Goal: Task Accomplishment & Management: Manage account settings

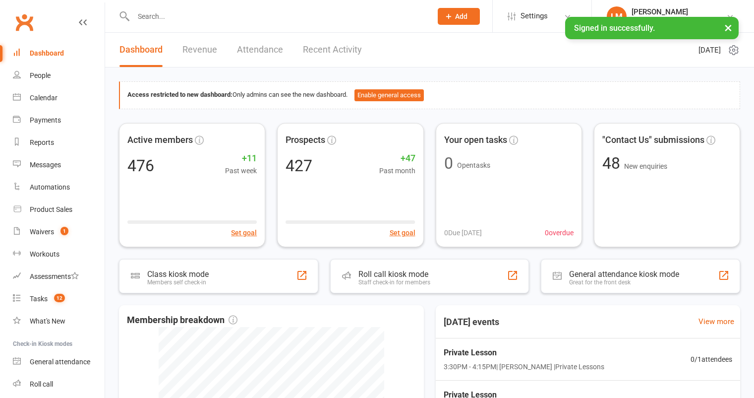
click at [50, 98] on div "Calendar" at bounding box center [44, 98] width 28 height 8
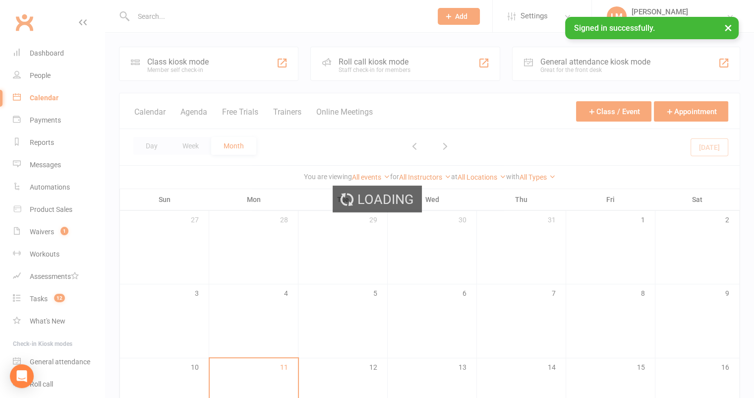
click at [48, 229] on div "Loading" at bounding box center [377, 199] width 754 height 398
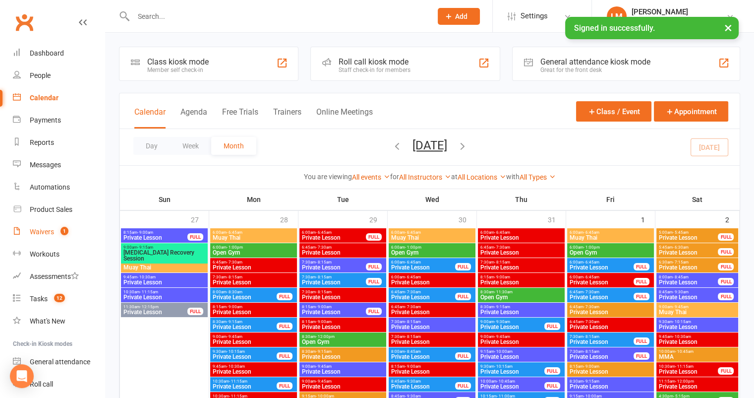
click at [43, 231] on div "Waivers" at bounding box center [42, 232] width 24 height 8
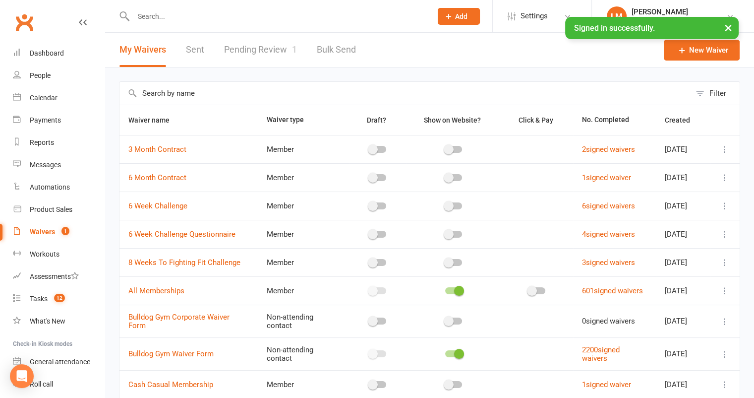
click at [256, 46] on link "Pending Review 1" at bounding box center [260, 50] width 73 height 34
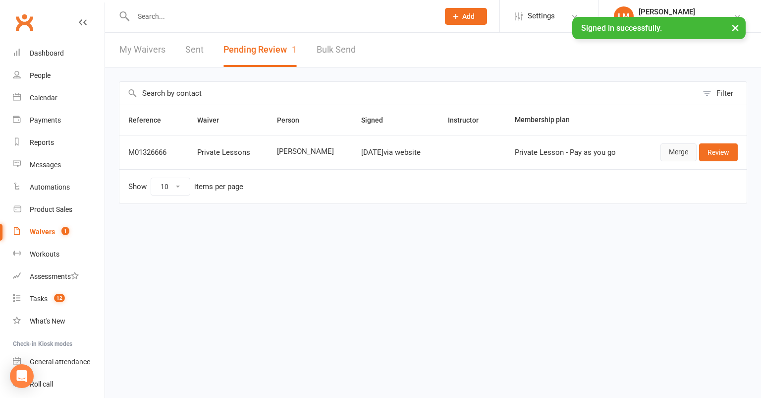
click at [677, 146] on link "Merge" at bounding box center [679, 152] width 36 height 18
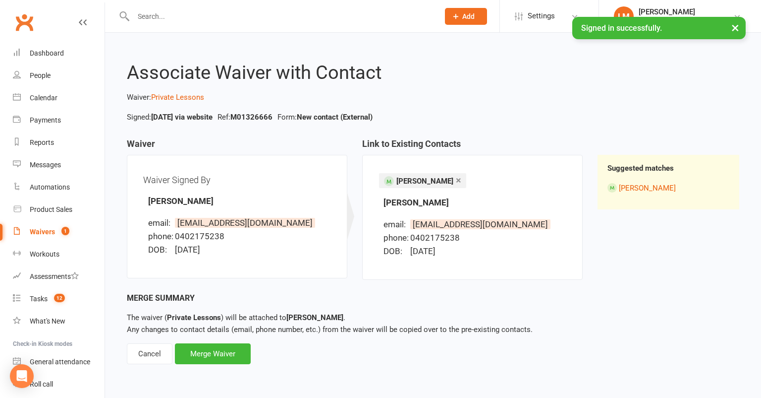
click at [214, 370] on div "Associate Waiver with Contact Waiver: Private Lessons Signed: [DATE] via websit…" at bounding box center [433, 206] width 656 height 347
click at [217, 352] on div "Merge Waiver" at bounding box center [213, 353] width 76 height 21
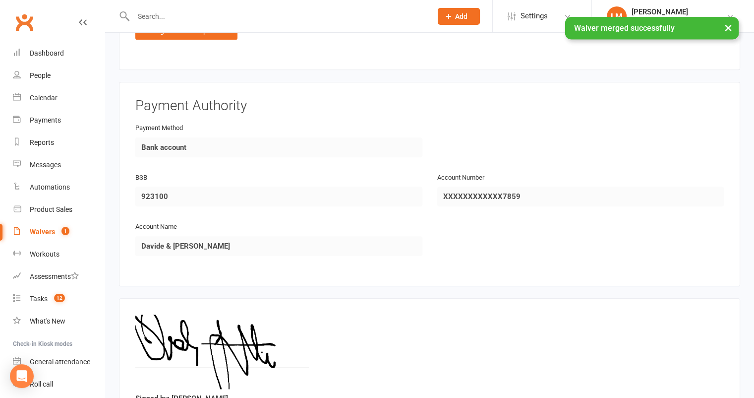
scroll to position [1046, 0]
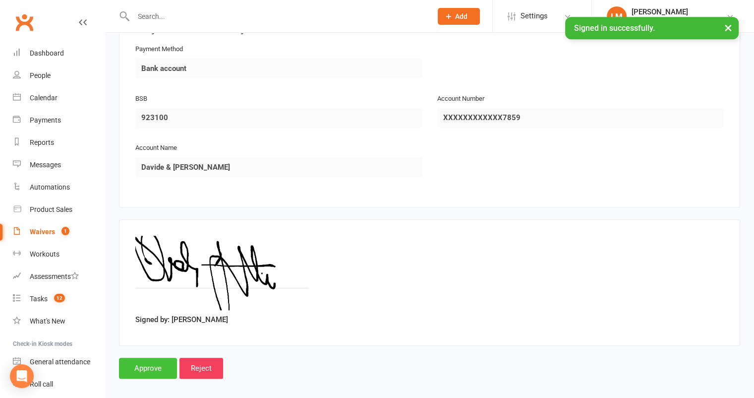
click at [143, 363] on input "Approve" at bounding box center [148, 367] width 58 height 21
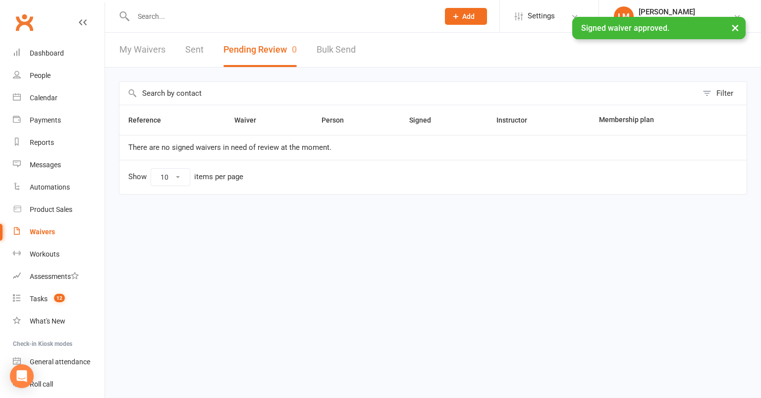
click at [194, 45] on link "Sent" at bounding box center [194, 50] width 18 height 34
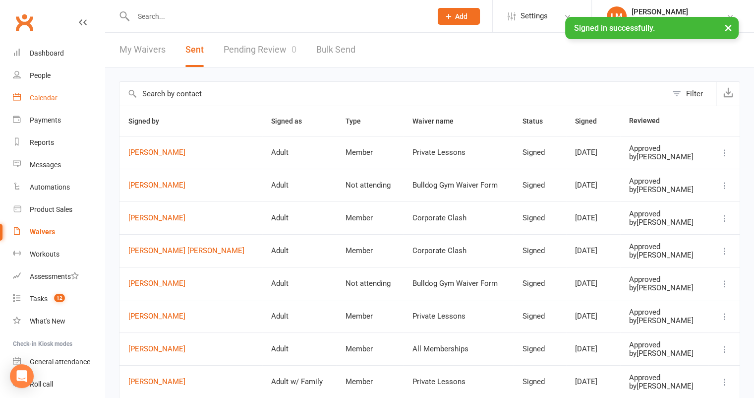
click at [41, 94] on div "Calendar" at bounding box center [44, 98] width 28 height 8
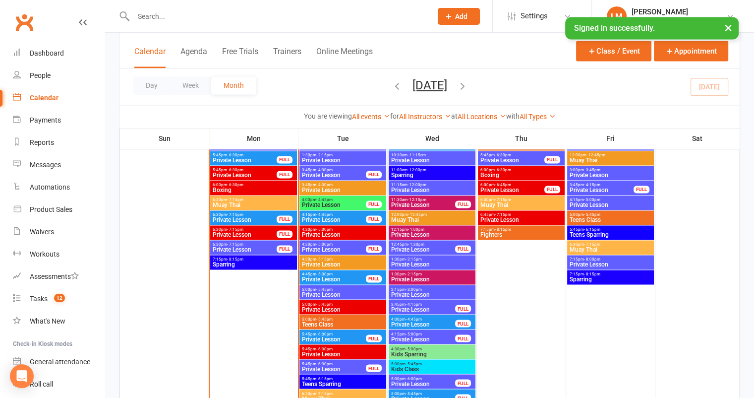
scroll to position [1610, 0]
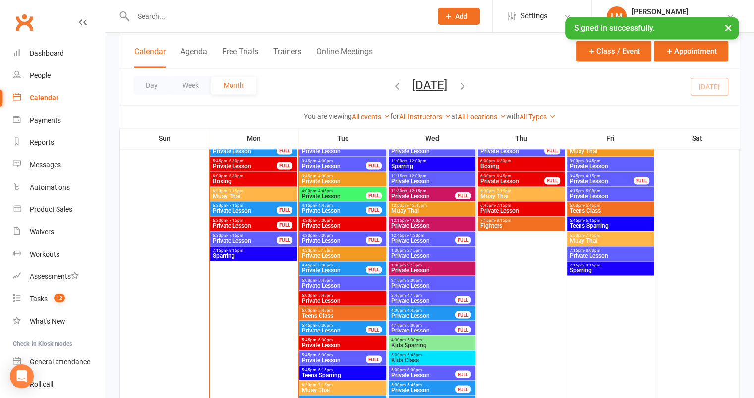
click at [307, 359] on span "Private Lesson" at bounding box center [333, 359] width 65 height 6
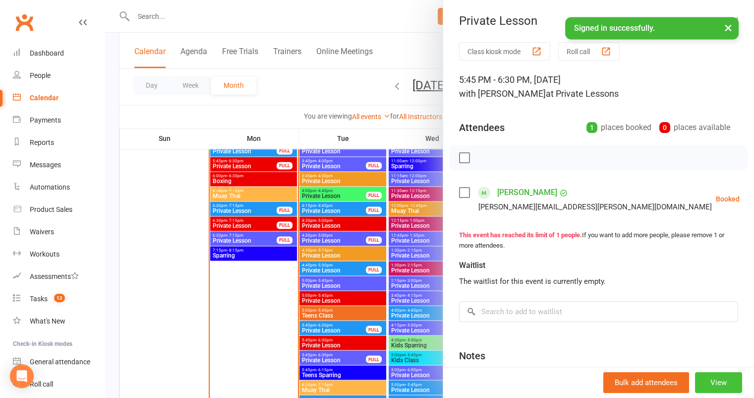
click at [700, 379] on button "View" at bounding box center [718, 382] width 47 height 21
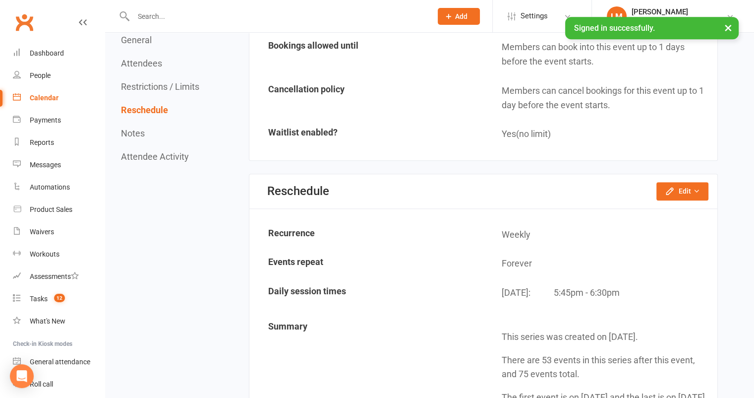
scroll to position [927, 0]
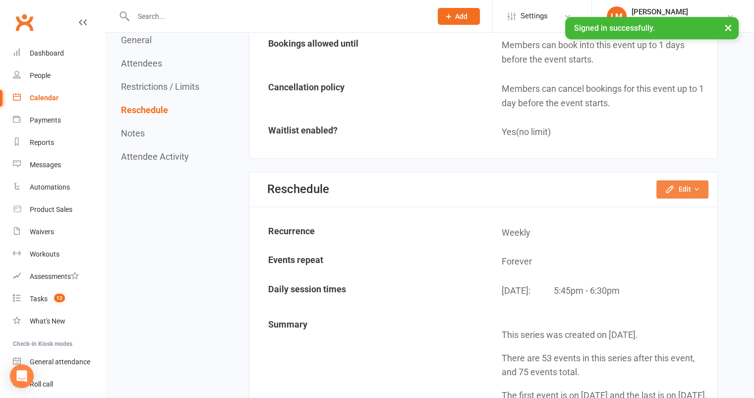
click at [690, 181] on button "Edit" at bounding box center [682, 189] width 52 height 18
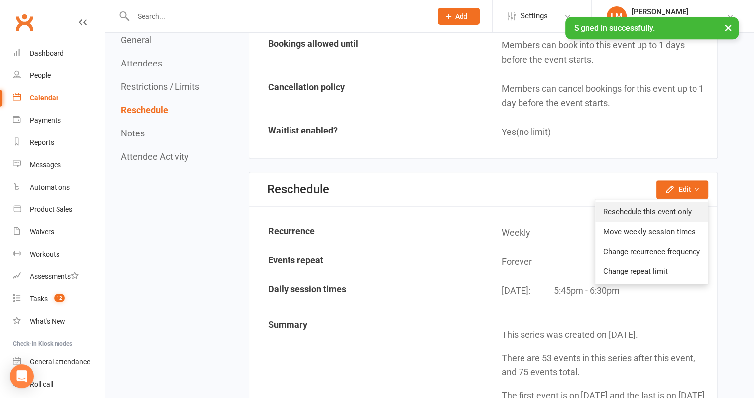
click at [657, 202] on link "Reschedule this event only" at bounding box center [651, 212] width 113 height 20
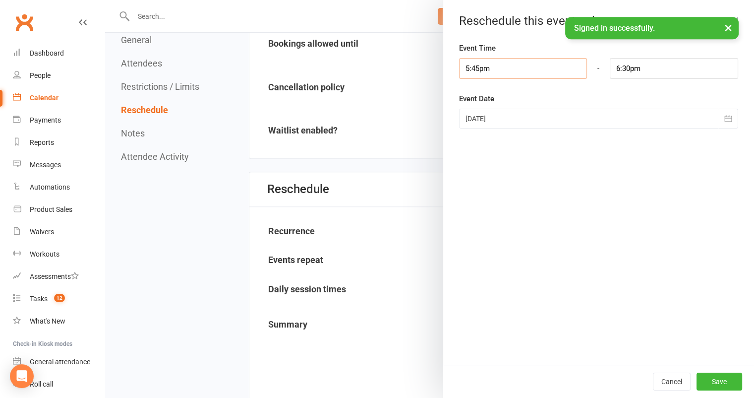
click at [486, 72] on input "5:45pm" at bounding box center [523, 68] width 128 height 21
type input "5:00pm"
type input "5:45pm"
click at [465, 101] on li "5:00pm" at bounding box center [484, 96] width 48 height 15
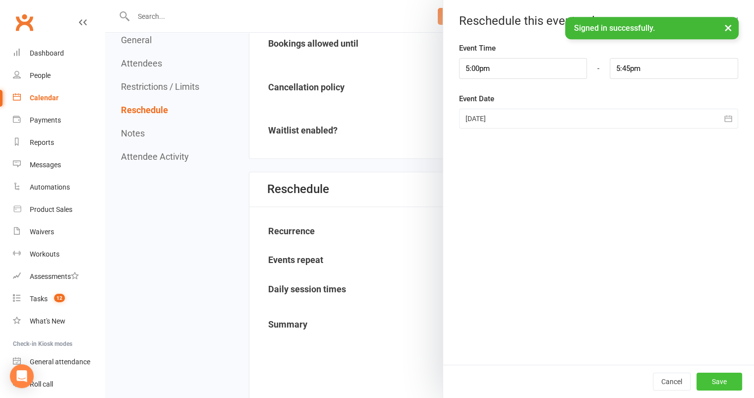
click at [713, 378] on button "Save" at bounding box center [719, 381] width 46 height 18
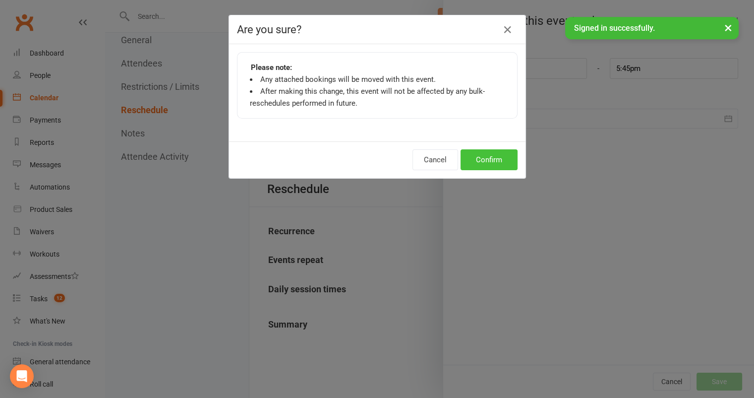
click at [495, 159] on button "Confirm" at bounding box center [489, 159] width 57 height 21
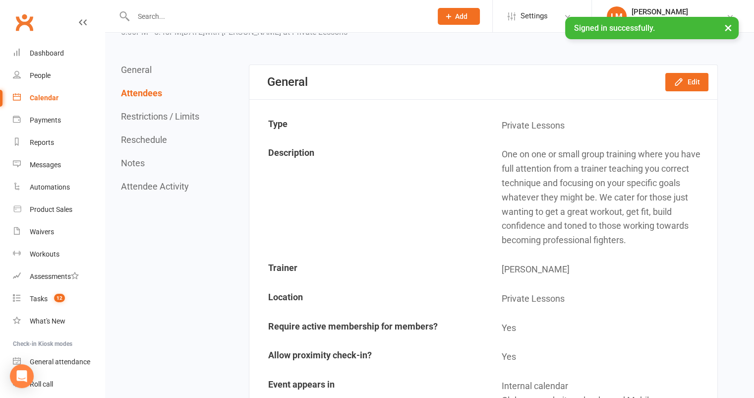
scroll to position [10, 0]
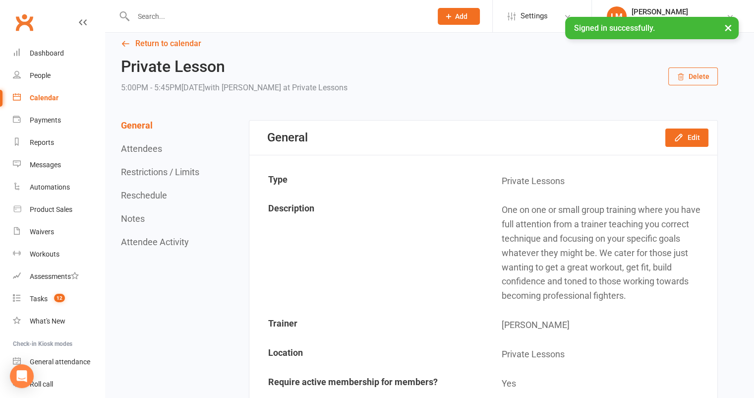
click at [40, 95] on div "Calendar" at bounding box center [44, 98] width 29 height 8
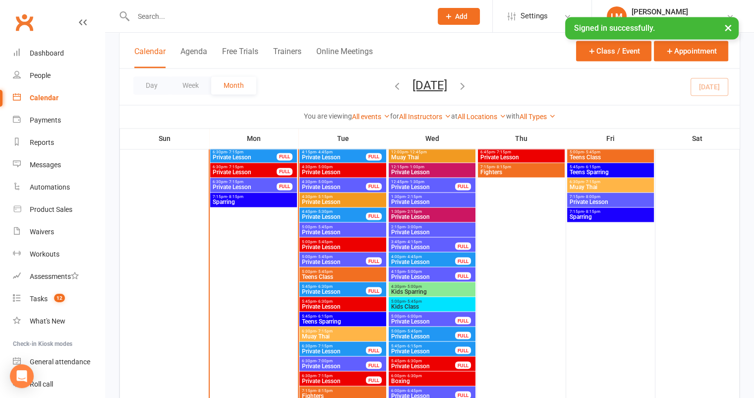
scroll to position [1668, 0]
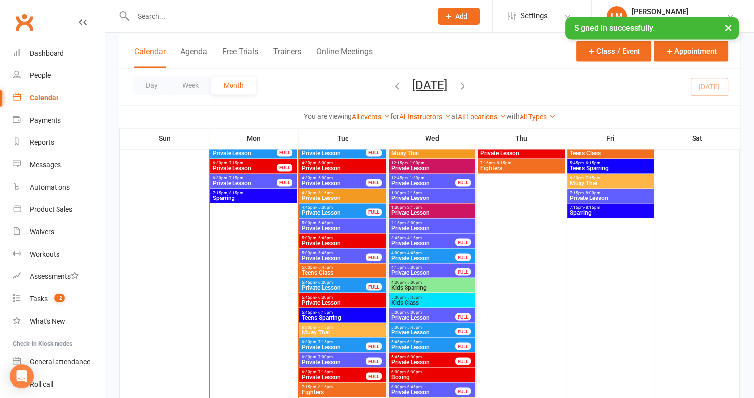
click at [334, 228] on span "Private Lesson" at bounding box center [342, 228] width 83 height 6
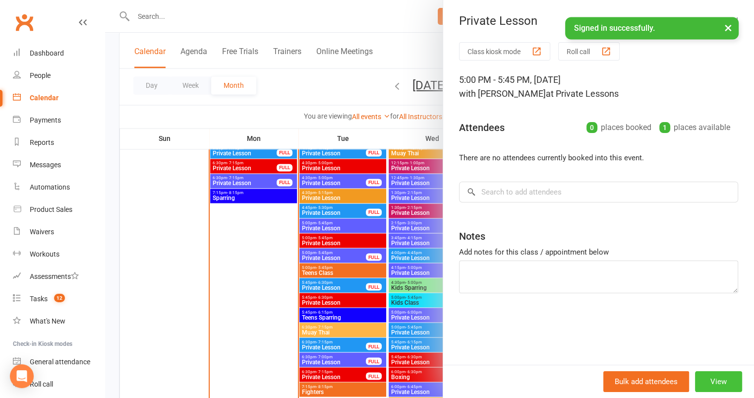
click at [705, 377] on button "View" at bounding box center [718, 381] width 47 height 21
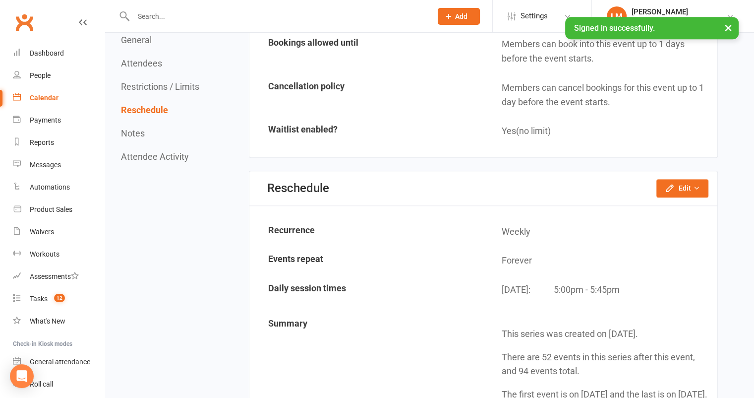
scroll to position [829, 0]
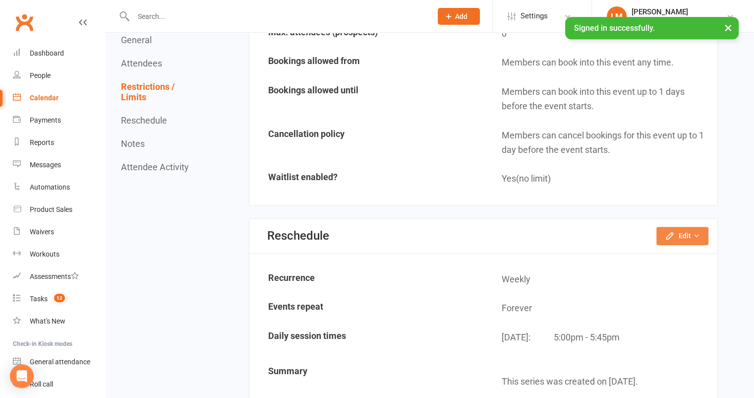
click at [670, 231] on icon "button" at bounding box center [670, 236] width 10 height 10
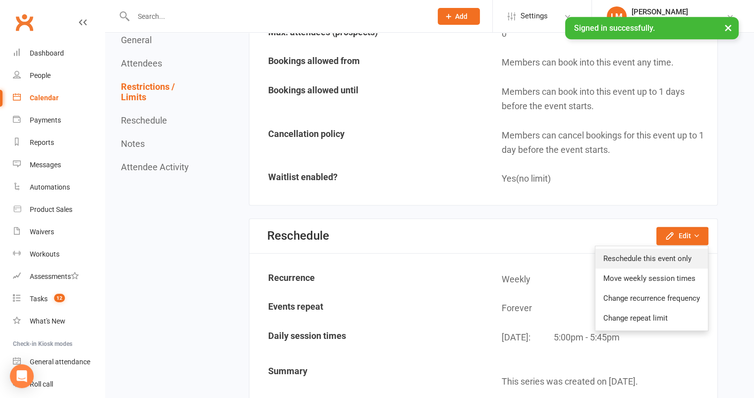
click at [653, 248] on link "Reschedule this event only" at bounding box center [651, 258] width 113 height 20
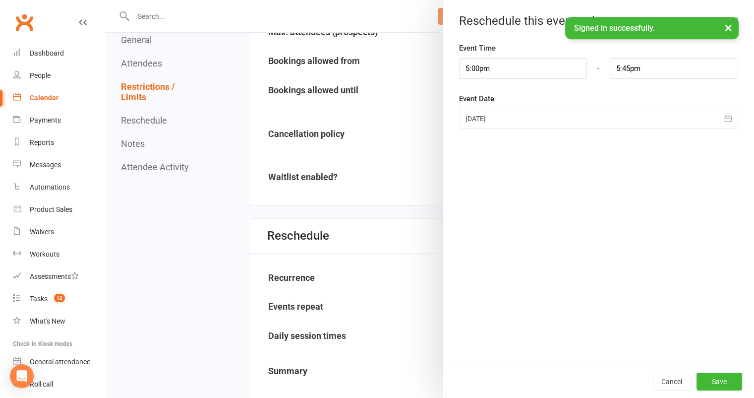
click at [492, 84] on div "Event Time 5:00pm - 5:45pm Event Date [DATE] [DATE] Sun Mon Tue Wed Thu Fri Sat…" at bounding box center [598, 203] width 311 height 322
click at [492, 76] on input "5:00pm" at bounding box center [523, 68] width 128 height 21
type input "5:45pm"
type input "6:30pm"
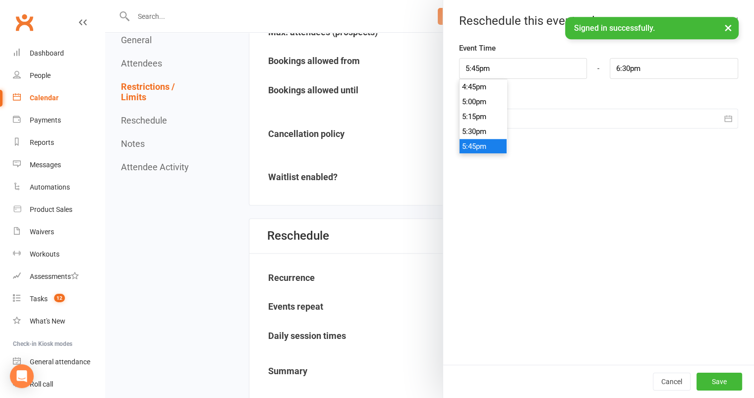
click at [467, 142] on li "5:45pm" at bounding box center [484, 146] width 48 height 15
click at [715, 377] on button "Save" at bounding box center [719, 381] width 46 height 18
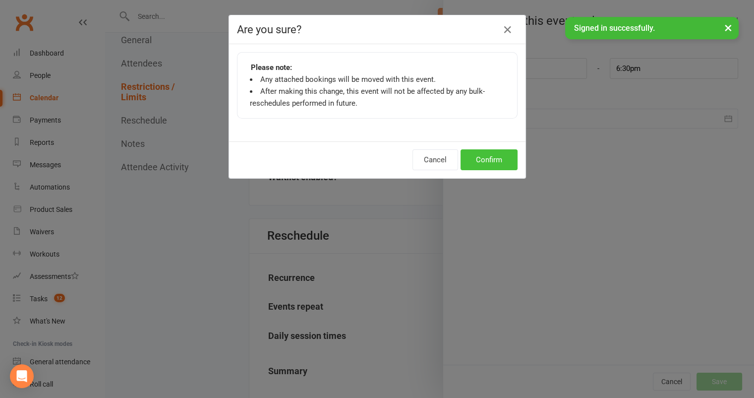
click at [483, 160] on button "Confirm" at bounding box center [489, 159] width 57 height 21
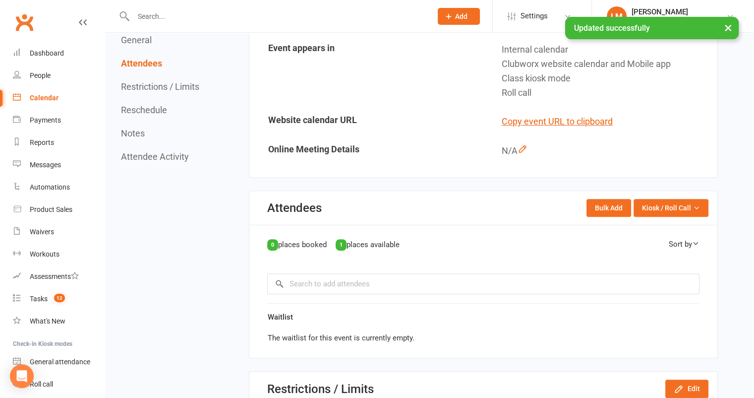
scroll to position [400, 0]
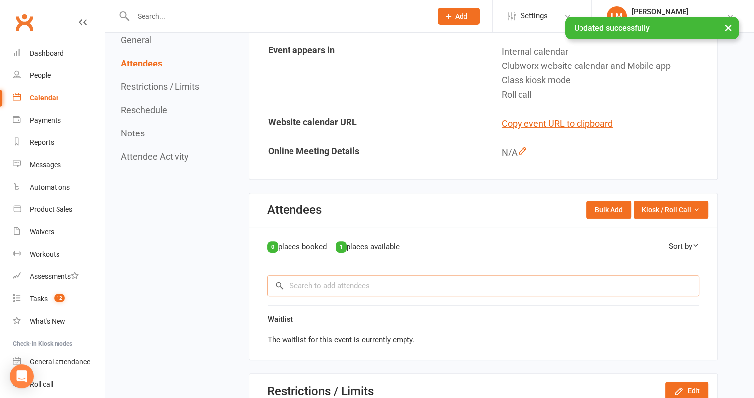
click at [415, 288] on input "search" at bounding box center [483, 285] width 432 height 21
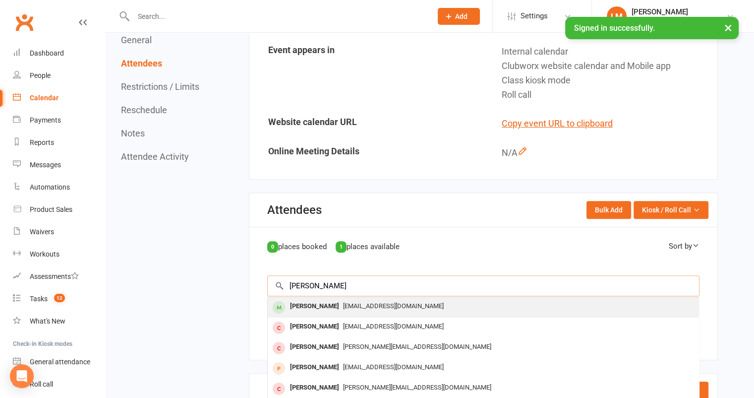
type input "[PERSON_NAME]"
click at [332, 299] on div "[EMAIL_ADDRESS][DOMAIN_NAME]" at bounding box center [483, 306] width 423 height 14
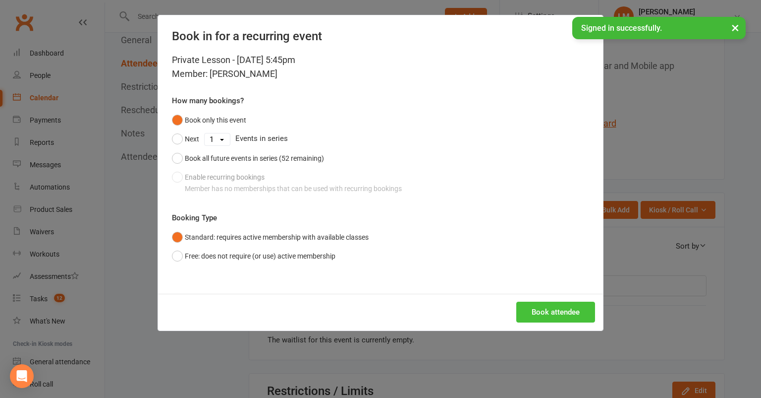
click at [547, 309] on button "Book attendee" at bounding box center [556, 311] width 79 height 21
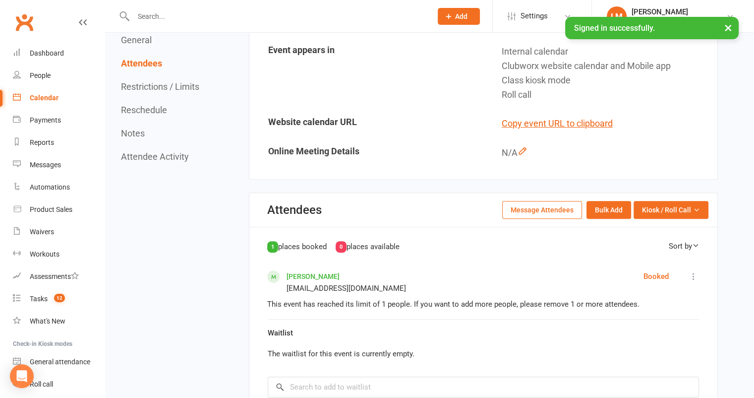
click at [46, 100] on div "Calendar" at bounding box center [44, 98] width 29 height 8
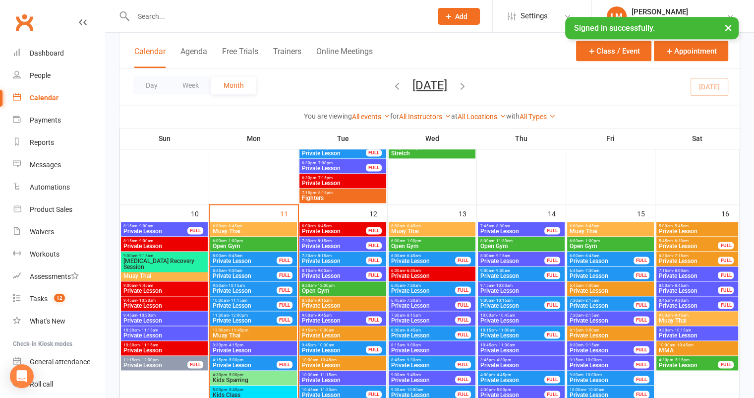
scroll to position [1294, 0]
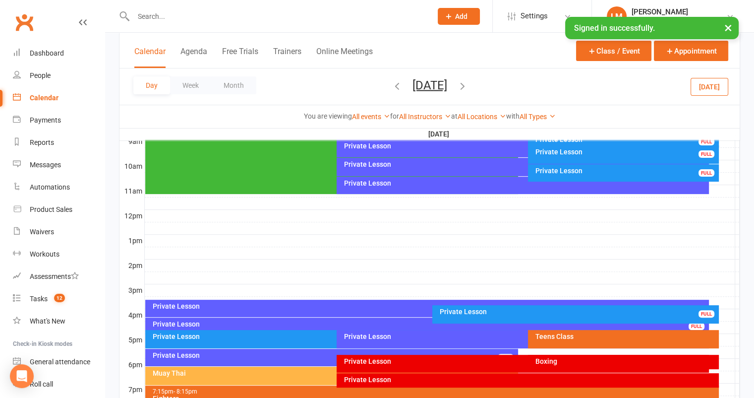
scroll to position [0, 0]
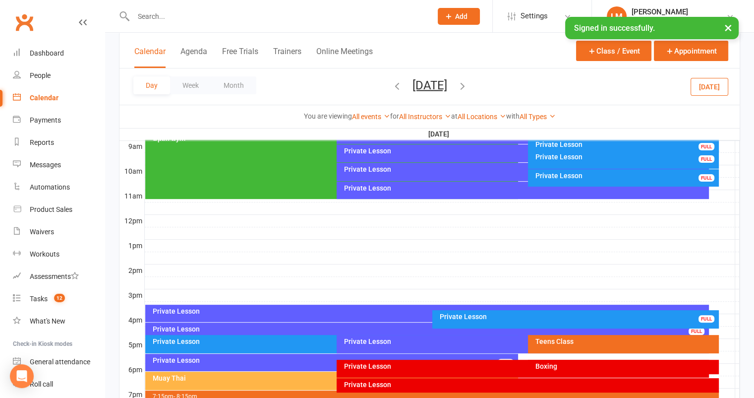
click at [725, 351] on div at bounding box center [442, 357] width 595 height 12
click at [727, 314] on div at bounding box center [442, 320] width 595 height 12
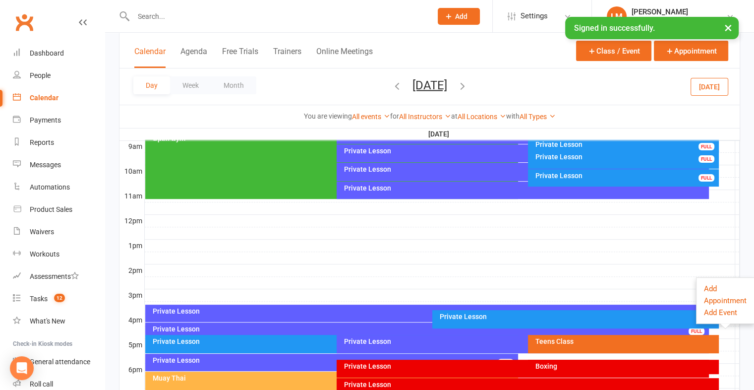
click at [720, 330] on div at bounding box center [442, 332] width 595 height 12
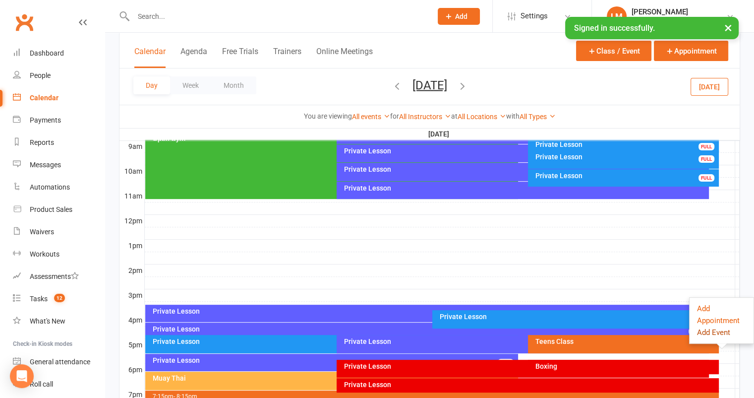
click at [715, 332] on button "Add Event" at bounding box center [713, 332] width 33 height 12
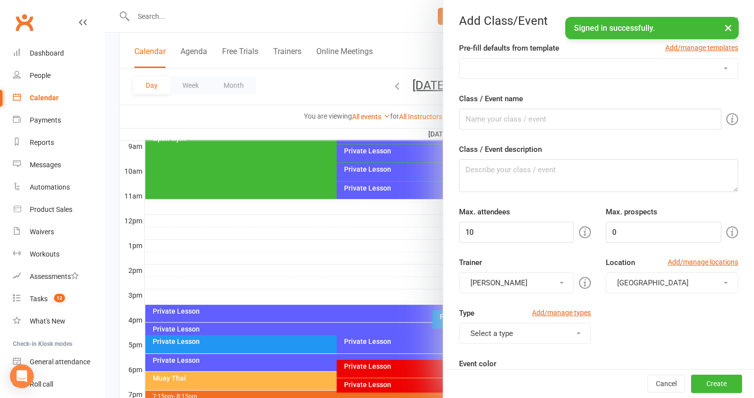
click at [564, 68] on select "[MEDICAL_DATA] [PERSON_NAME] Privates Open Gym Private Lesson School Holiday Pr…" at bounding box center [599, 68] width 278 height 20
select select "255"
click at [460, 58] on select "[MEDICAL_DATA] [PERSON_NAME] Privates Open Gym Private Lesson School Holiday Pr…" at bounding box center [599, 68] width 278 height 20
type input "Private Lesson"
type textarea "One on one or small group training where you have full attention from a trainer…"
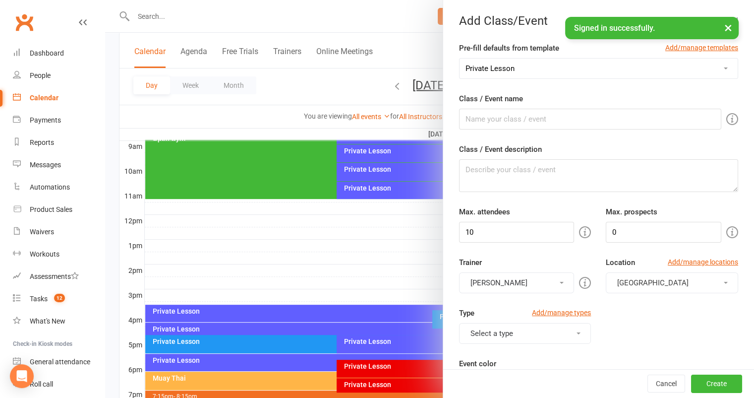
type input "1"
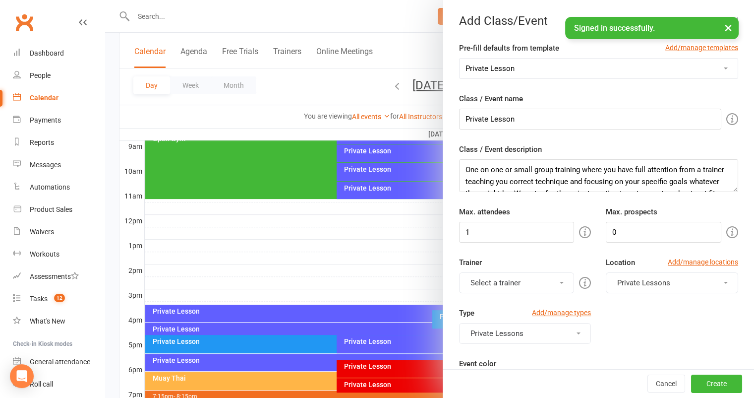
click at [525, 282] on button "Select a trainer" at bounding box center [516, 282] width 115 height 21
click at [534, 282] on button "Select a trainer" at bounding box center [516, 282] width 115 height 21
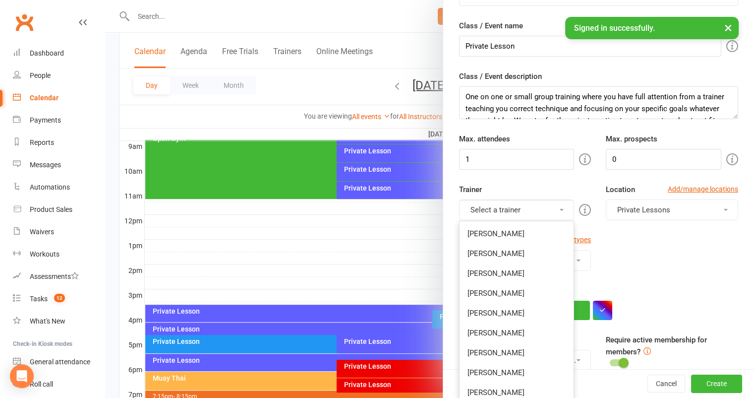
scroll to position [125, 0]
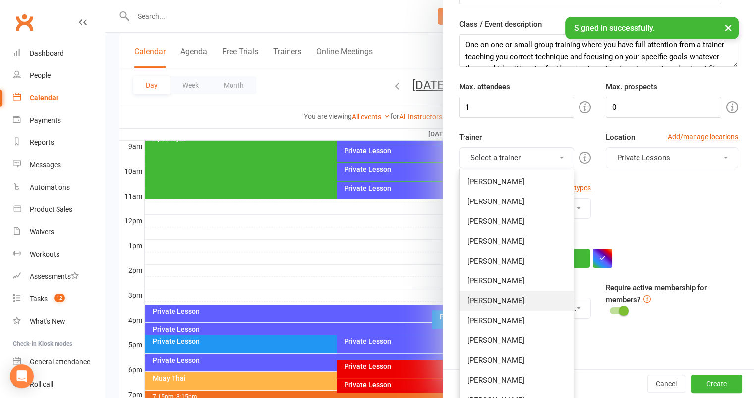
click at [482, 290] on link "[PERSON_NAME]" at bounding box center [517, 300] width 115 height 20
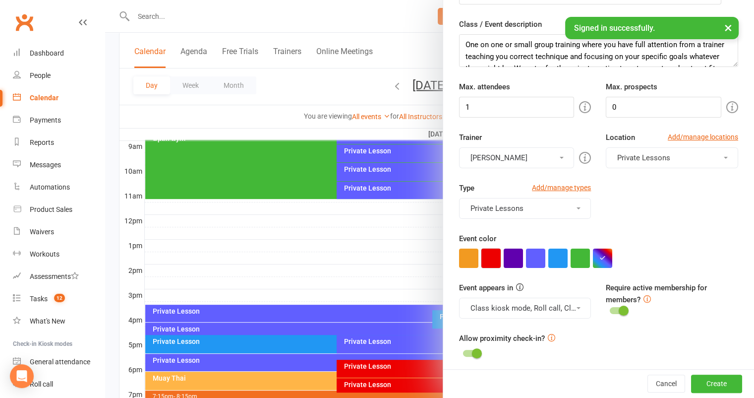
click at [486, 250] on button "button" at bounding box center [490, 257] width 19 height 19
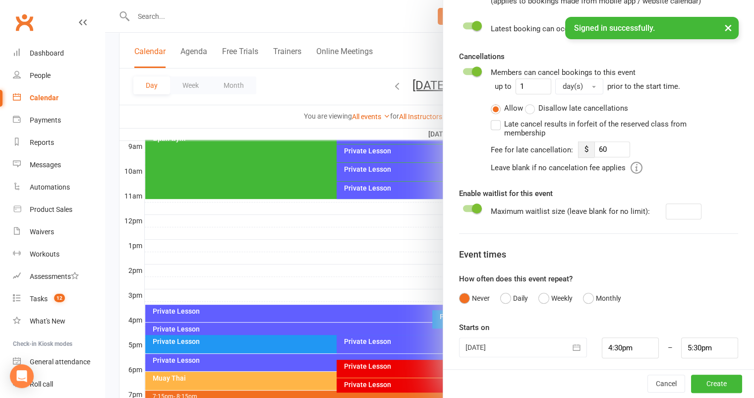
scroll to position [563, 0]
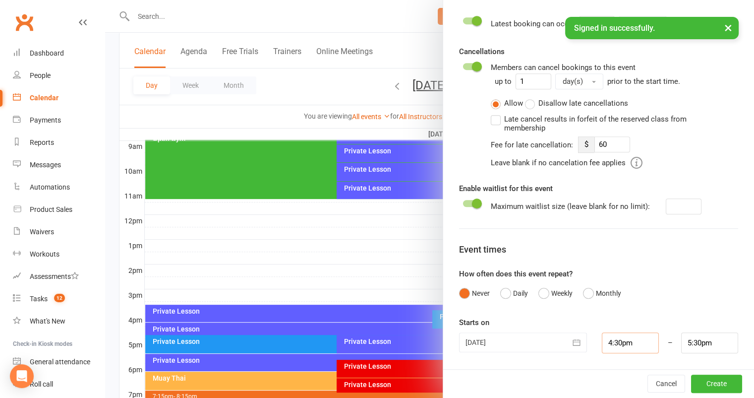
click at [615, 338] on input "4:30pm" at bounding box center [630, 342] width 57 height 21
type input "4:15pm"
click at [606, 260] on li "4:15pm" at bounding box center [626, 265] width 48 height 15
click at [692, 339] on input "5:15pm" at bounding box center [709, 342] width 57 height 21
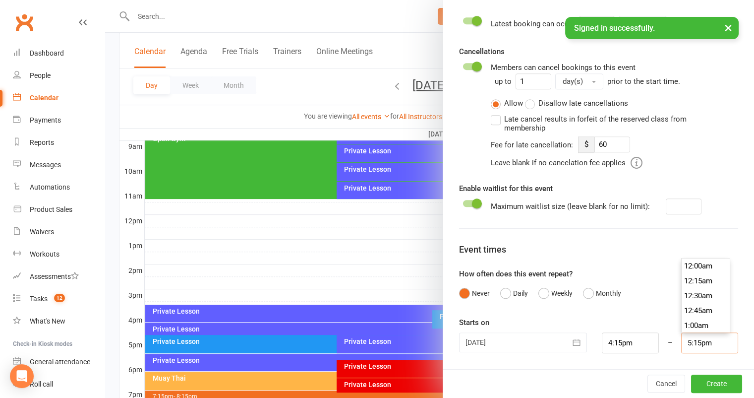
scroll to position [1011, 0]
type input "5:00pm"
click at [690, 263] on li "5:00pm" at bounding box center [706, 265] width 48 height 15
click at [705, 383] on button "Create" at bounding box center [716, 383] width 51 height 18
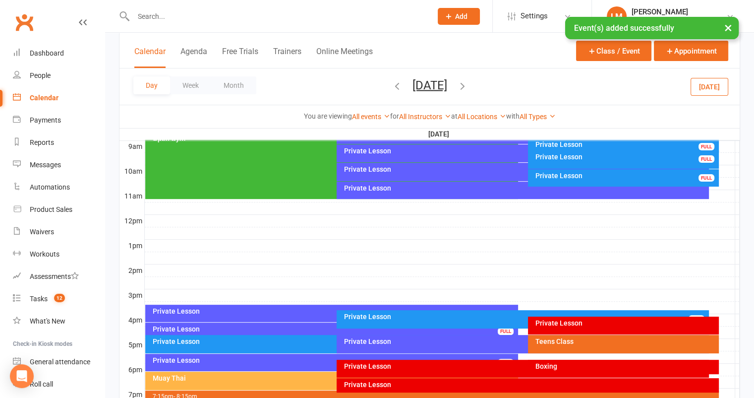
click at [601, 327] on div "Private Lesson" at bounding box center [623, 325] width 191 height 18
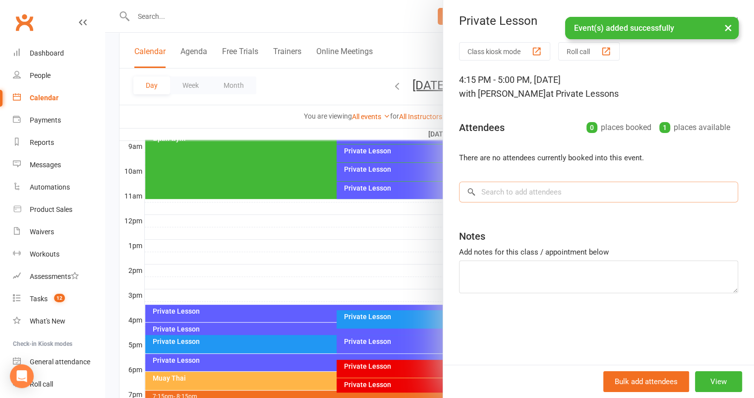
click at [498, 193] on input "search" at bounding box center [598, 191] width 279 height 21
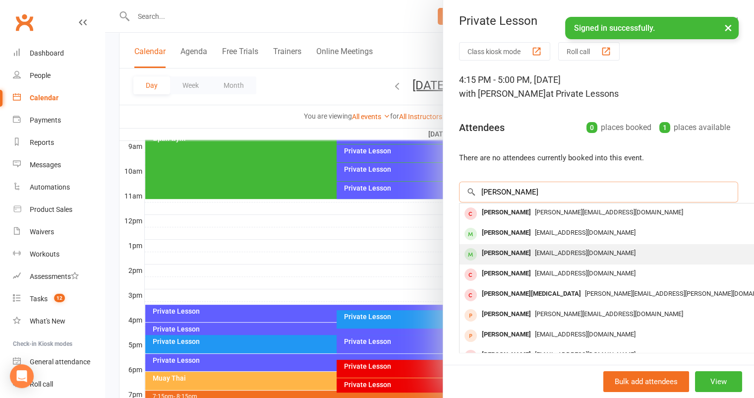
type input "[PERSON_NAME]"
click at [515, 255] on div "[PERSON_NAME]" at bounding box center [506, 253] width 57 height 14
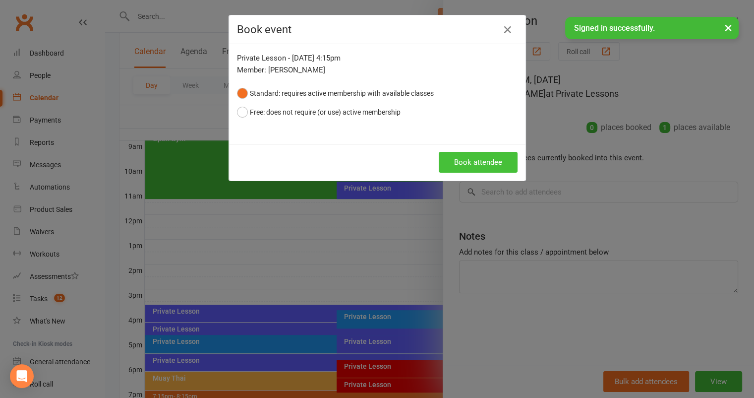
click at [476, 161] on button "Book attendee" at bounding box center [478, 162] width 79 height 21
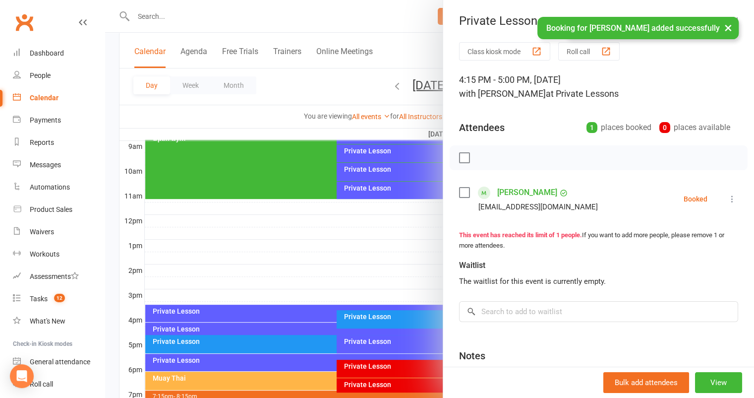
click at [726, 28] on button "×" at bounding box center [728, 27] width 18 height 21
click at [727, 28] on button "×" at bounding box center [728, 27] width 18 height 21
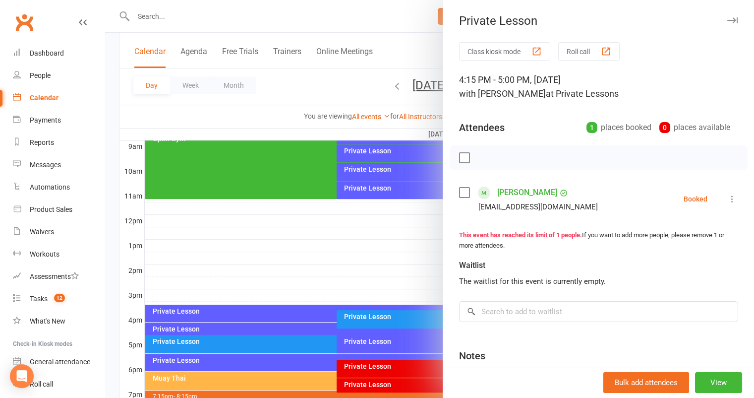
click at [727, 19] on icon "button" at bounding box center [732, 20] width 10 height 6
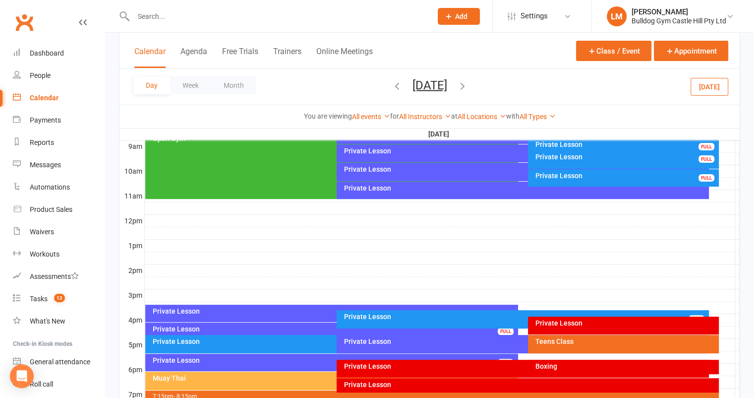
click at [607, 323] on div "Private Lesson" at bounding box center [626, 322] width 182 height 7
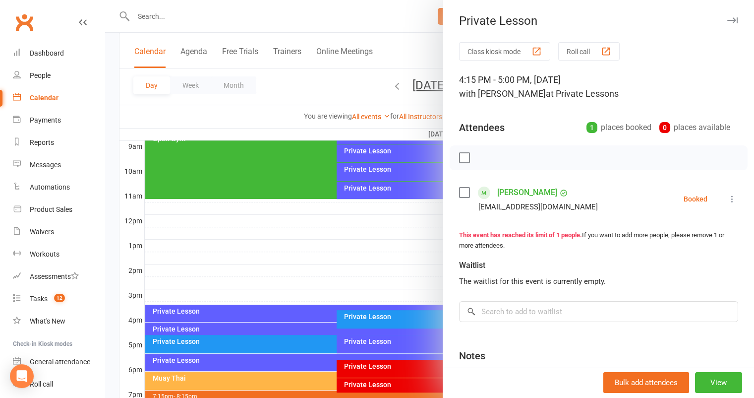
click at [516, 189] on link "[PERSON_NAME]" at bounding box center [527, 192] width 60 height 16
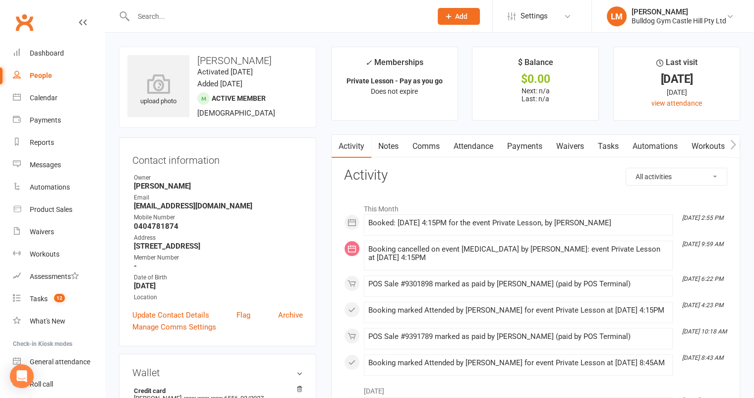
click at [481, 145] on link "Attendance" at bounding box center [474, 146] width 54 height 23
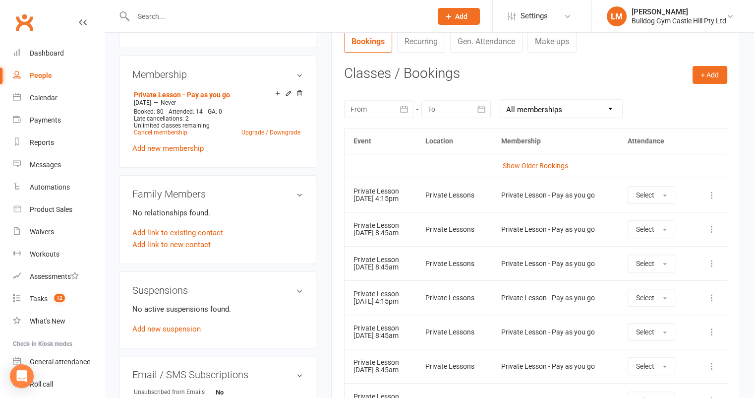
scroll to position [384, 0]
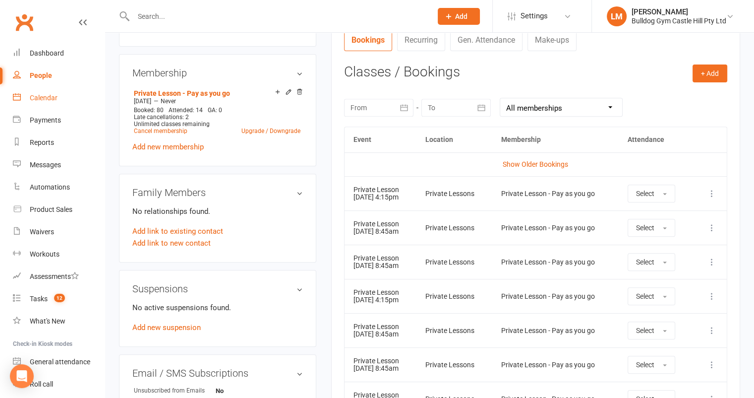
click at [40, 93] on link "Calendar" at bounding box center [59, 98] width 92 height 22
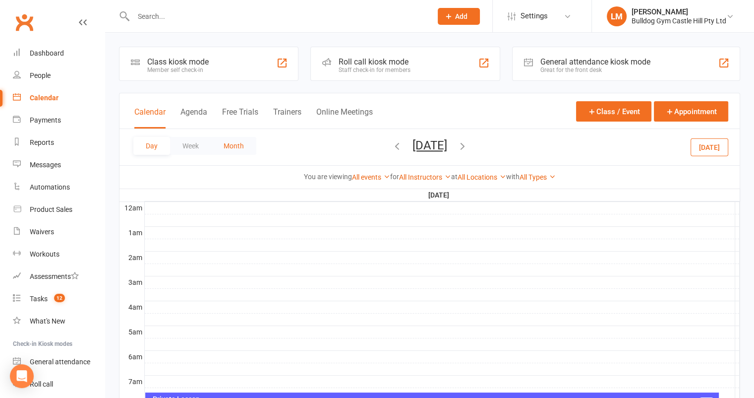
click at [232, 150] on button "Month" at bounding box center [233, 146] width 45 height 18
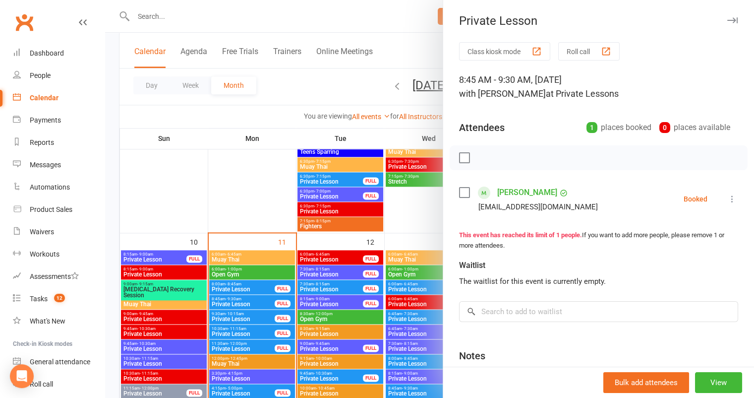
click at [727, 198] on icon at bounding box center [732, 199] width 10 height 10
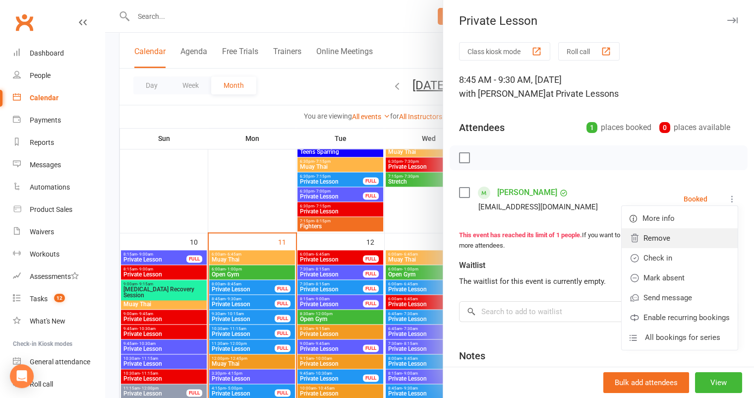
click at [641, 240] on link "Remove" at bounding box center [680, 238] width 116 height 20
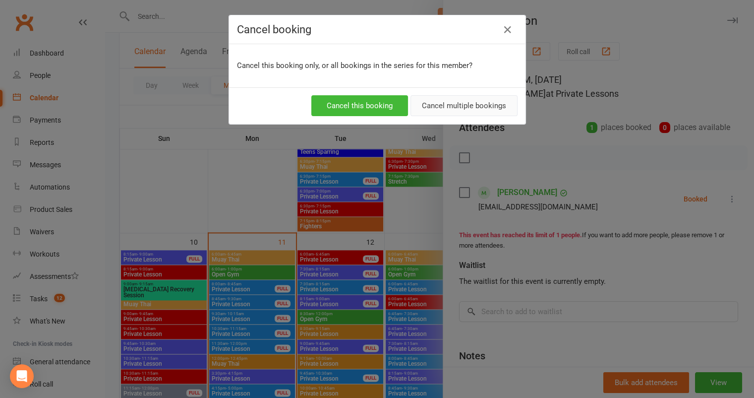
click at [454, 110] on button "Cancel multiple bookings" at bounding box center [463, 105] width 107 height 21
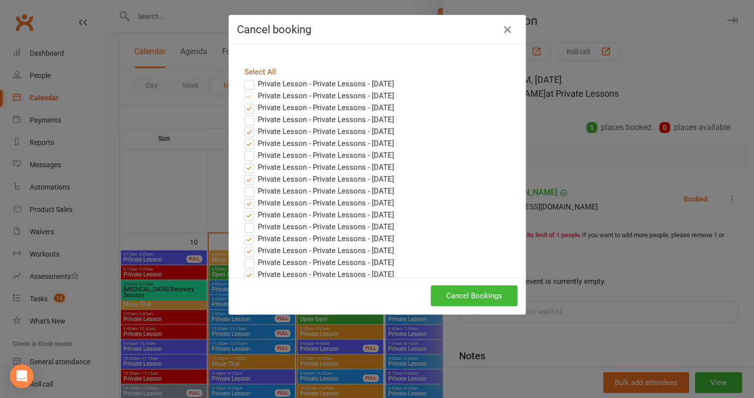
click at [258, 72] on link "Select All" at bounding box center [260, 71] width 32 height 9
click at [250, 72] on link "Select All" at bounding box center [260, 71] width 32 height 9
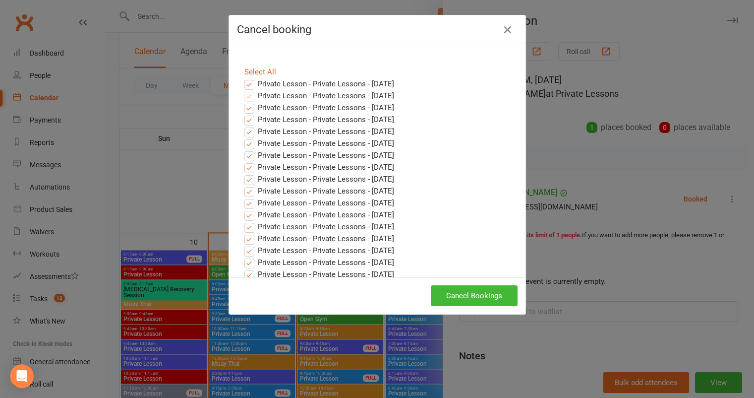
click at [244, 84] on label "Private Lesson - Private Lessons - [DATE]" at bounding box center [319, 84] width 150 height 12
click at [243, 78] on input "Private Lesson - Private Lessons - [DATE]" at bounding box center [240, 78] width 6 height 0
click at [490, 290] on button "Cancel Bookings" at bounding box center [474, 295] width 87 height 21
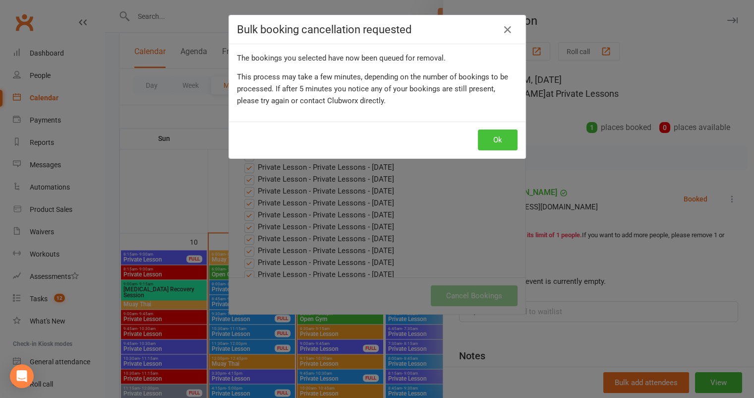
click at [494, 136] on button "Ok" at bounding box center [498, 139] width 40 height 21
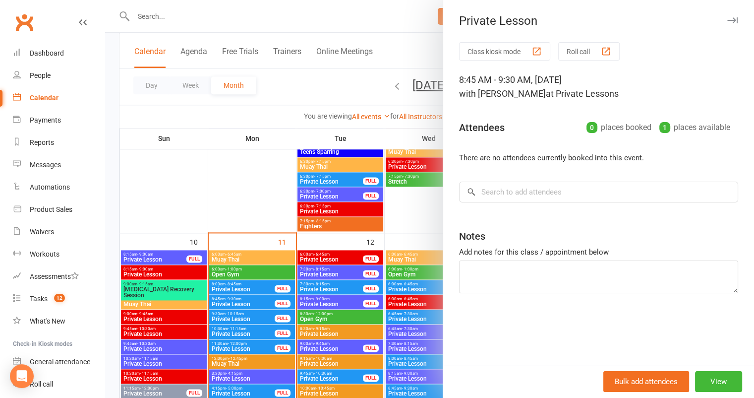
click at [727, 18] on icon "button" at bounding box center [732, 20] width 10 height 6
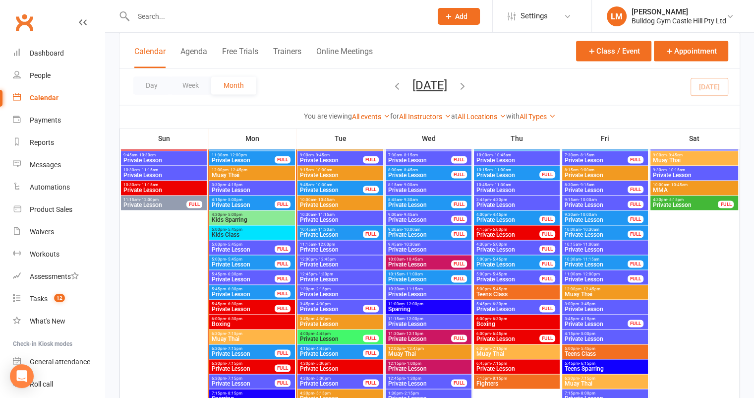
scroll to position [1464, 0]
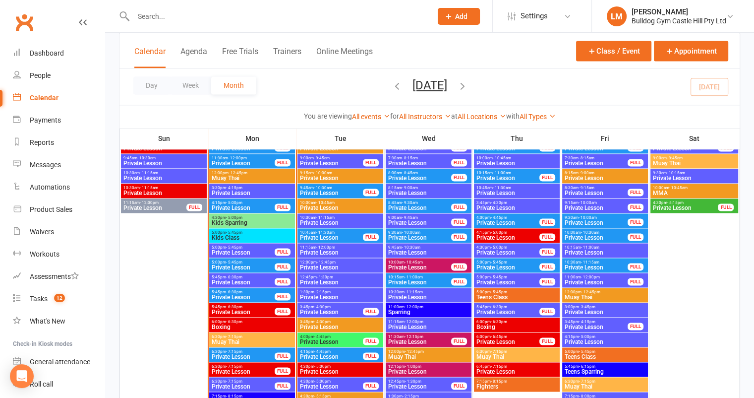
click at [525, 238] on span "Private Lesson" at bounding box center [508, 237] width 64 height 6
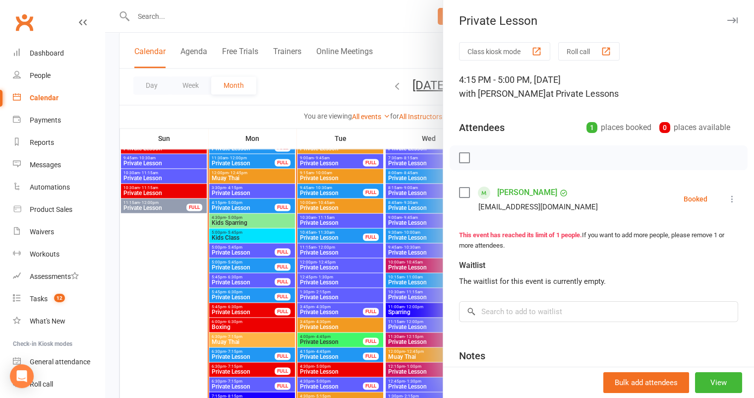
click at [727, 20] on icon "button" at bounding box center [732, 20] width 10 height 6
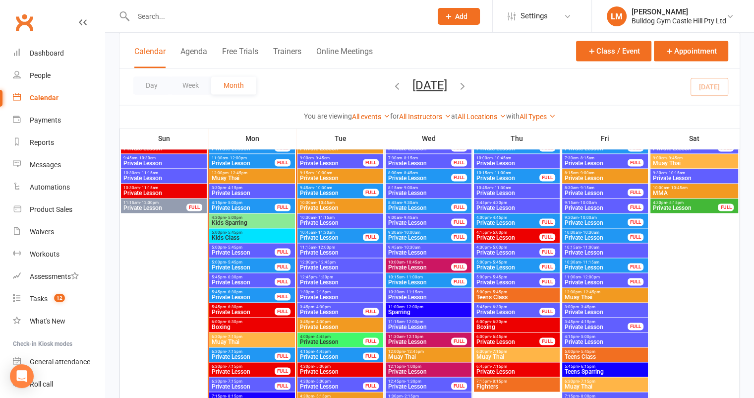
click at [250, 17] on input "text" at bounding box center [277, 16] width 294 height 14
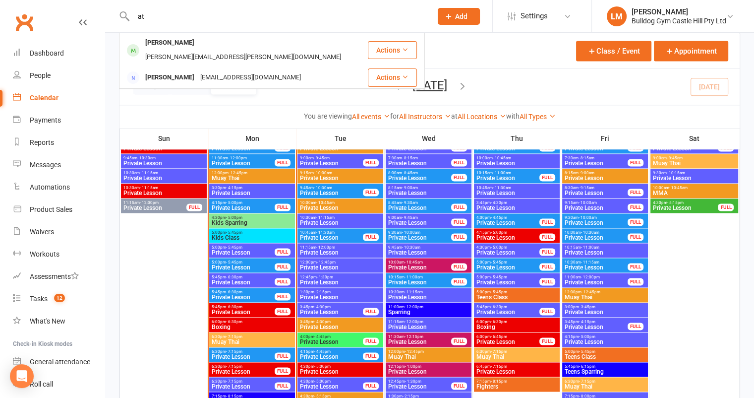
type input "a"
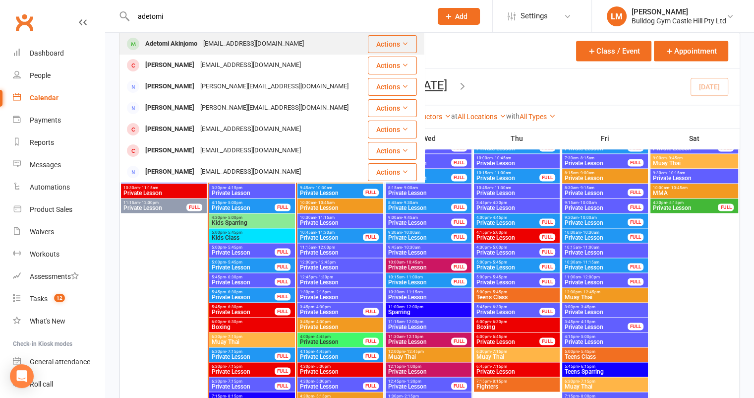
type input "adetomi"
click at [200, 39] on div "Adetomi Akinjomo" at bounding box center [171, 44] width 58 height 14
